Goal: Information Seeking & Learning: Find contact information

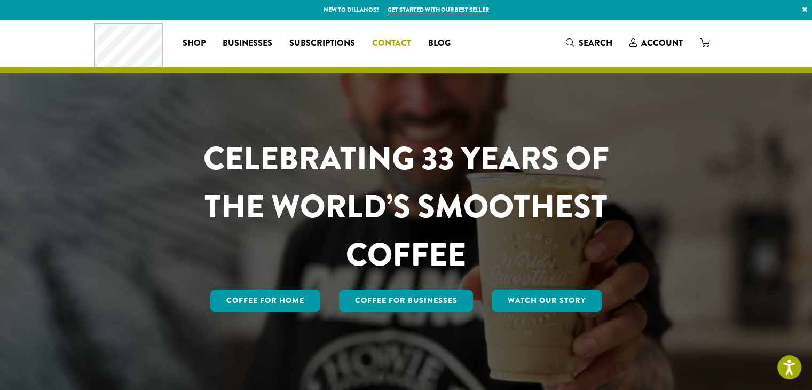
click at [400, 42] on span "Contact" at bounding box center [391, 43] width 39 height 13
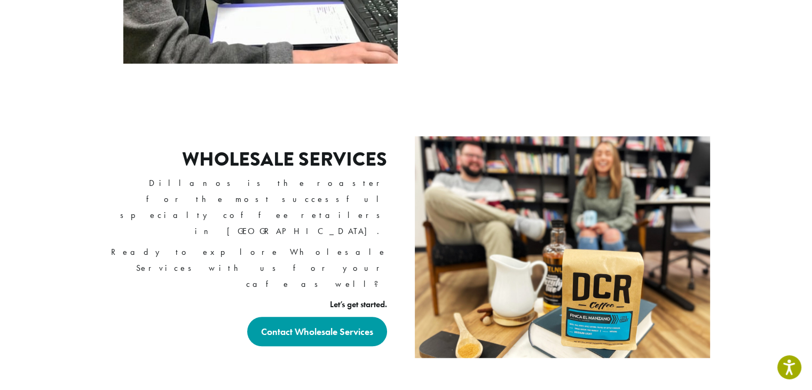
scroll to position [694, 0]
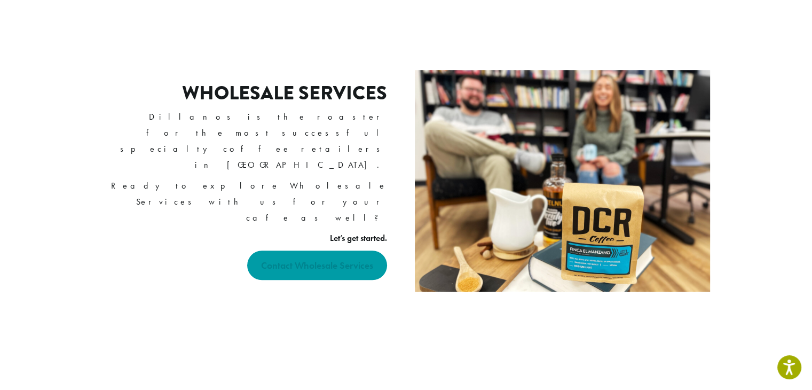
click at [314, 259] on strong "Contact Wholesale Services" at bounding box center [317, 265] width 112 height 12
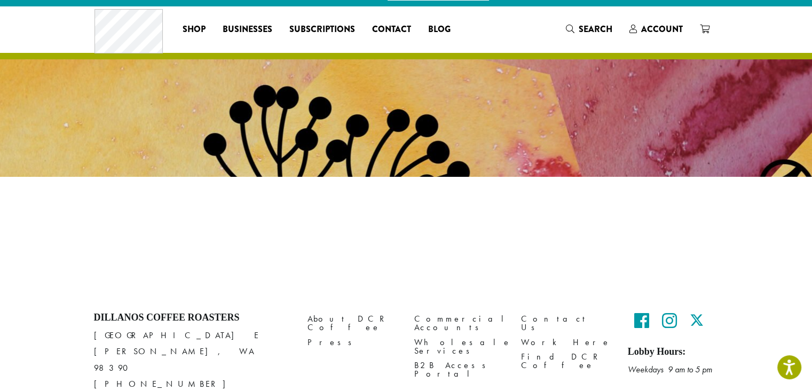
scroll to position [13, 0]
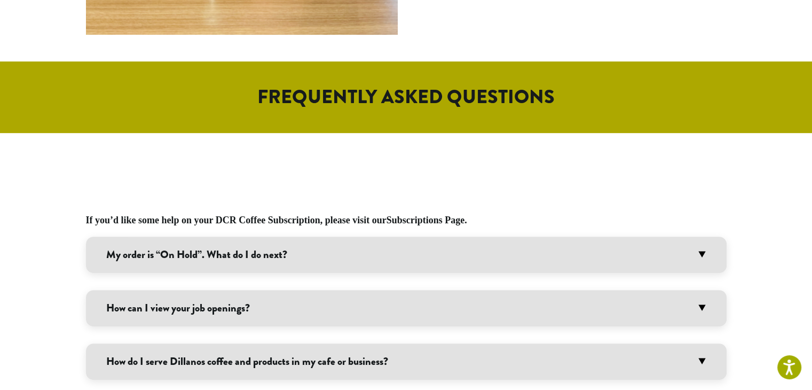
scroll to position [587, 0]
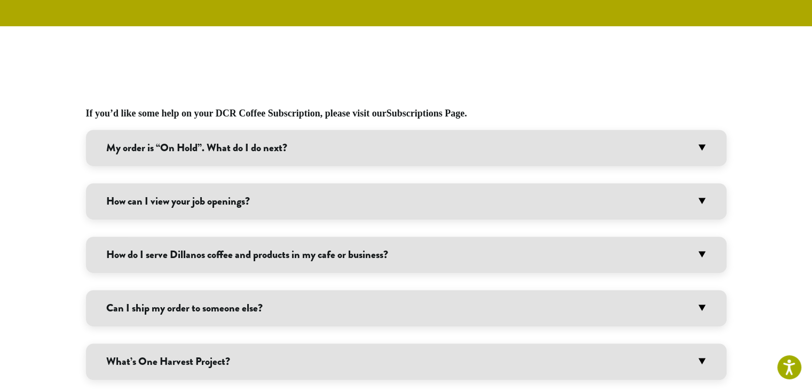
click at [294, 148] on h3 "My order is “On Hold”. What do I do next?" at bounding box center [406, 148] width 641 height 36
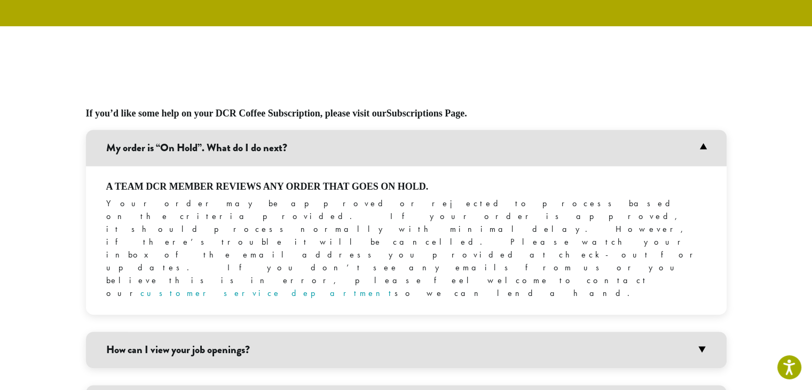
click at [313, 148] on h3 "My order is “On Hold”. What do I do next?" at bounding box center [406, 148] width 641 height 36
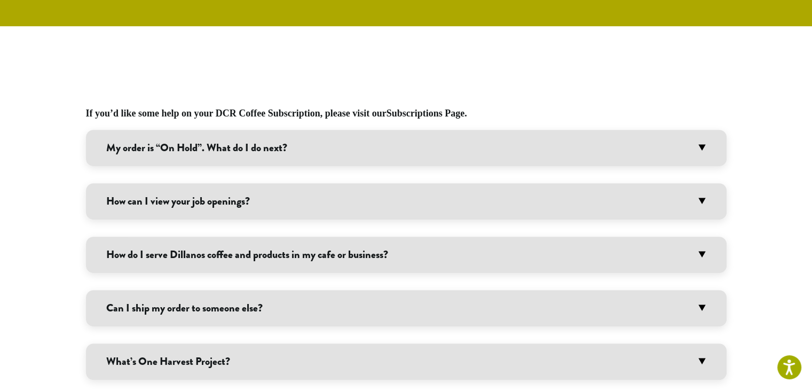
click at [290, 217] on h3 "How can I view your job openings?" at bounding box center [406, 201] width 641 height 36
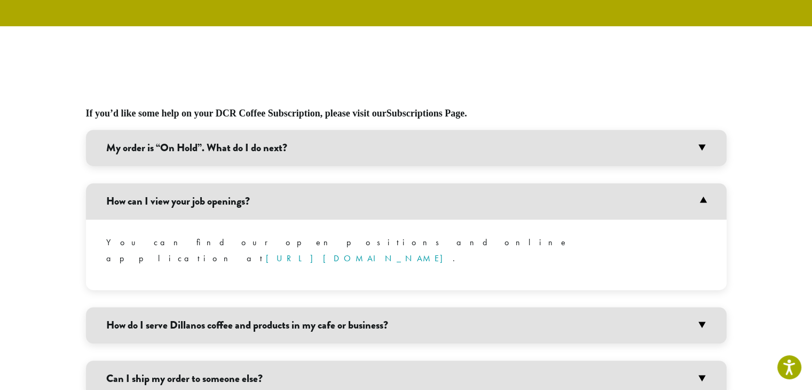
click at [356, 252] on link "https://www.dillanos.com/work-here/" at bounding box center [359, 257] width 187 height 11
